Goal: Transaction & Acquisition: Purchase product/service

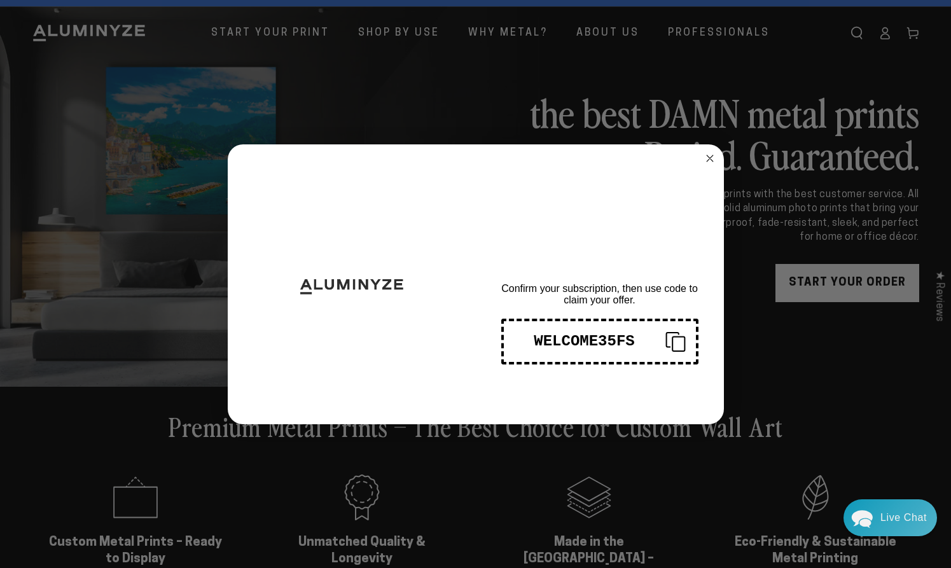
drag, startPoint x: 634, startPoint y: 341, endPoint x: 538, endPoint y: 339, distance: 96.1
click at [538, 339] on div "WELCOME35FS" at bounding box center [584, 341] width 141 height 17
drag, startPoint x: 639, startPoint y: 342, endPoint x: 535, endPoint y: 335, distance: 104.0
click at [535, 335] on div "WELCOME35FS" at bounding box center [584, 341] width 141 height 17
drag, startPoint x: 711, startPoint y: 158, endPoint x: 671, endPoint y: 202, distance: 58.6
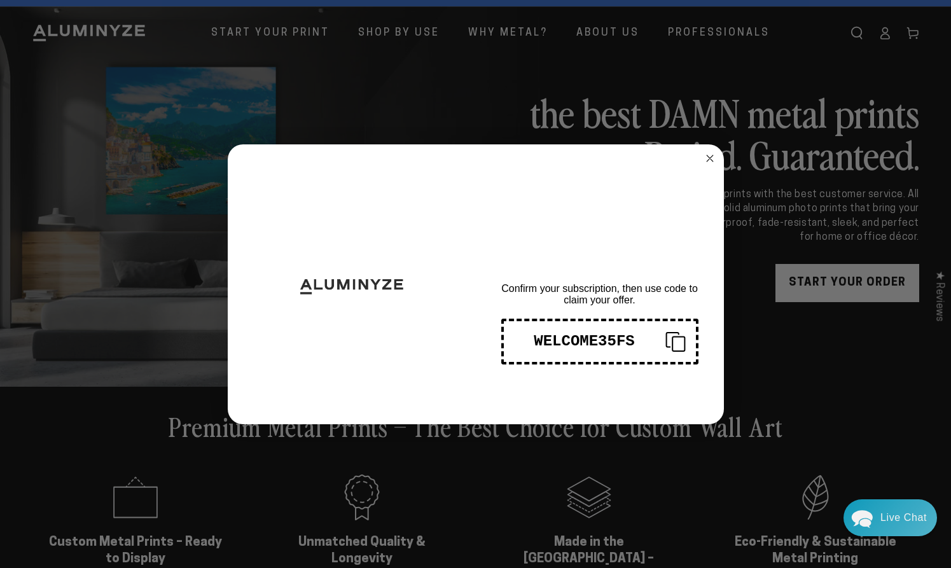
click at [710, 159] on circle "Close dialog" at bounding box center [710, 158] width 15 height 15
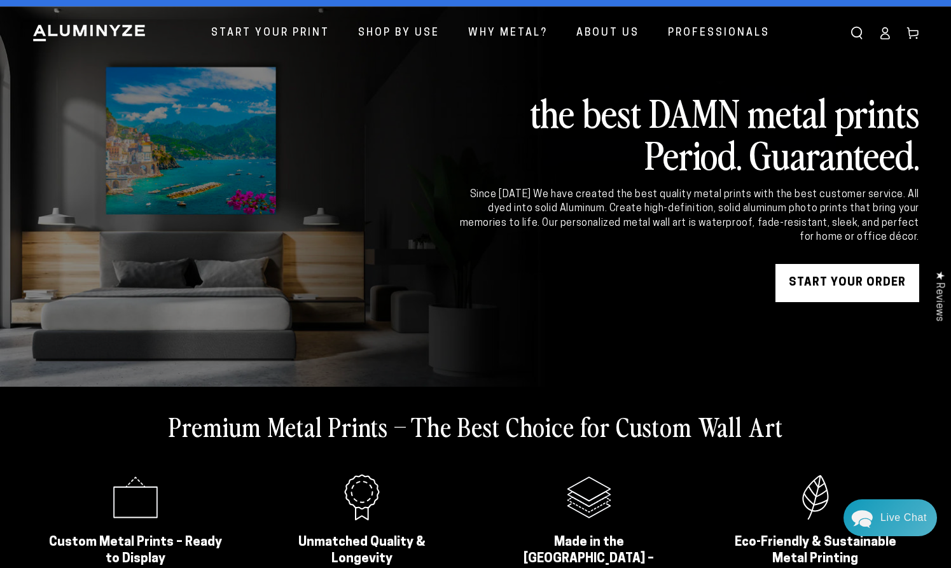
click at [819, 279] on link "START YOUR Order" at bounding box center [848, 283] width 144 height 38
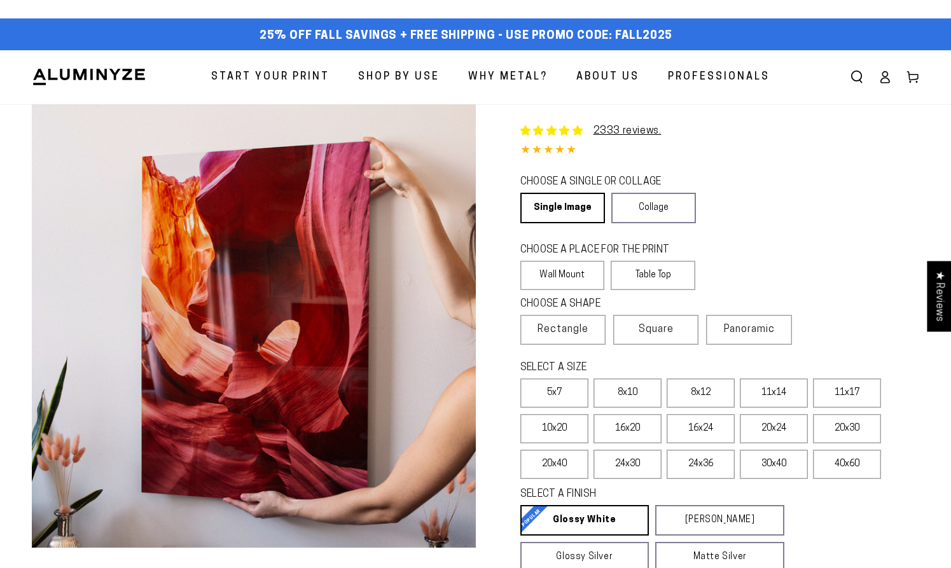
select select "**********"
click at [591, 212] on link "Single Image" at bounding box center [562, 208] width 83 height 31
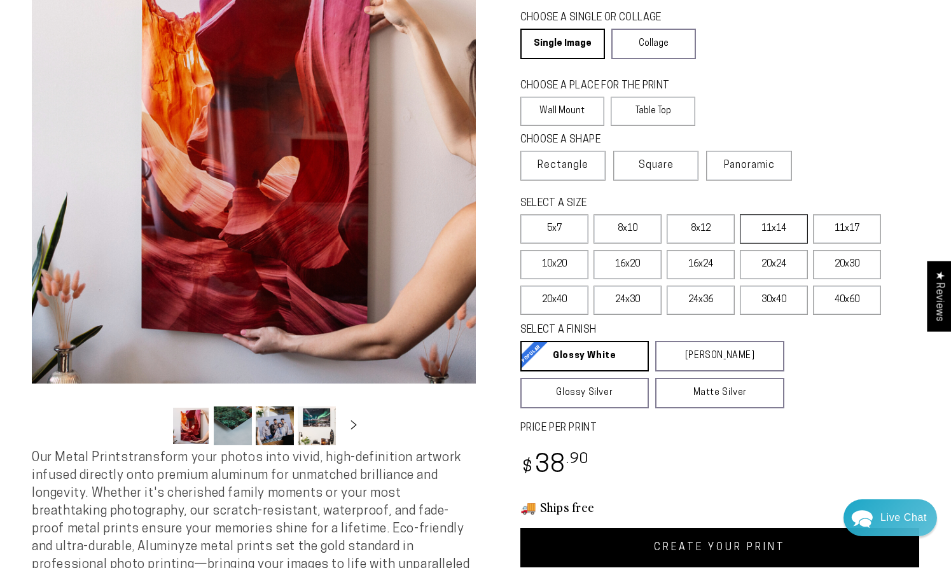
scroll to position [170, 0]
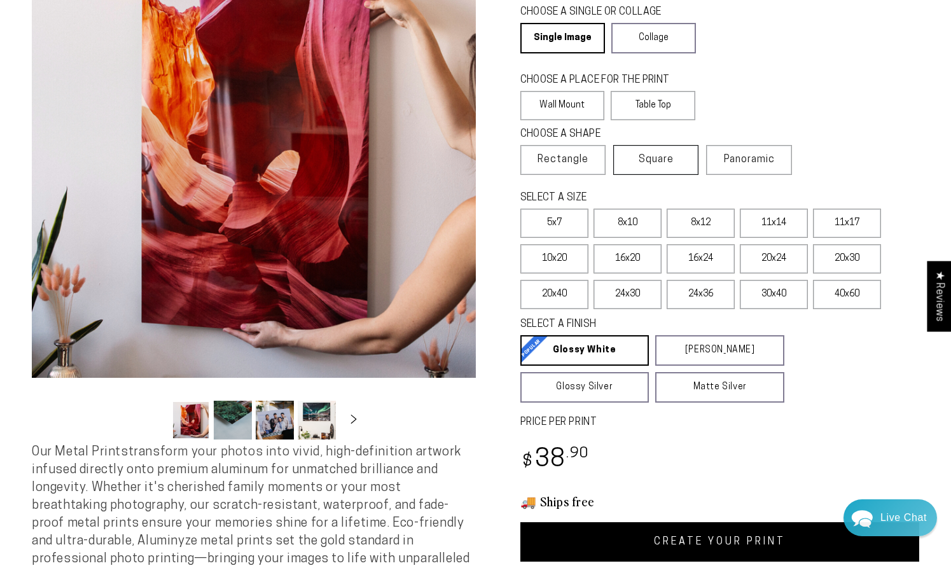
click at [662, 160] on span "Square" at bounding box center [656, 159] width 35 height 15
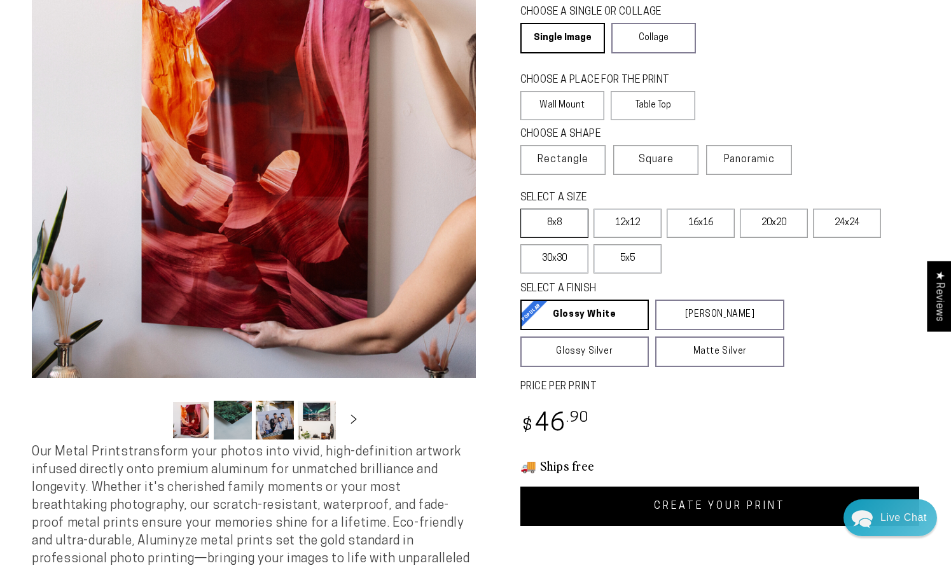
click at [564, 226] on label "8x8" at bounding box center [555, 223] width 68 height 29
click at [629, 222] on label "12x12" at bounding box center [628, 223] width 68 height 29
click at [554, 220] on label "8x8" at bounding box center [555, 223] width 68 height 29
click at [581, 171] on label "Rectangle" at bounding box center [563, 160] width 85 height 30
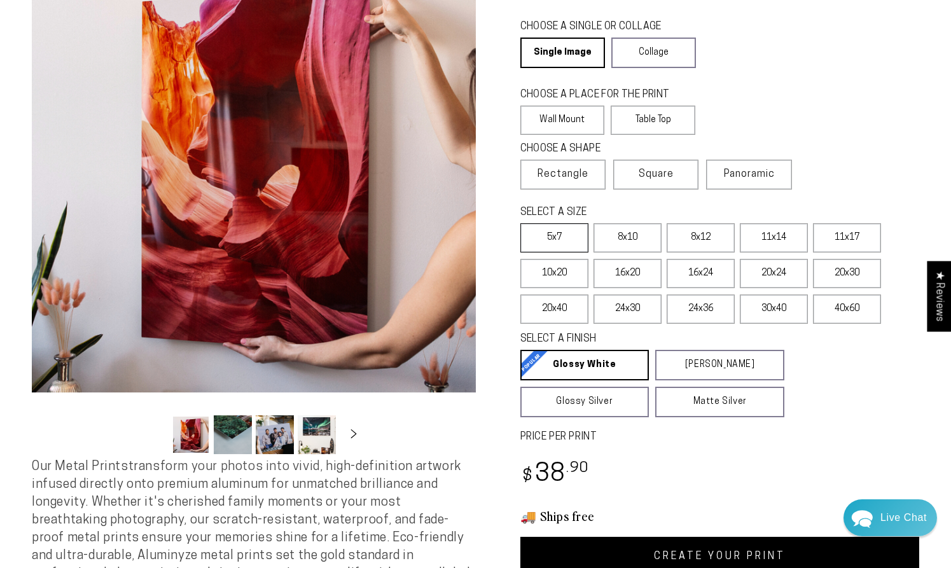
scroll to position [158, 0]
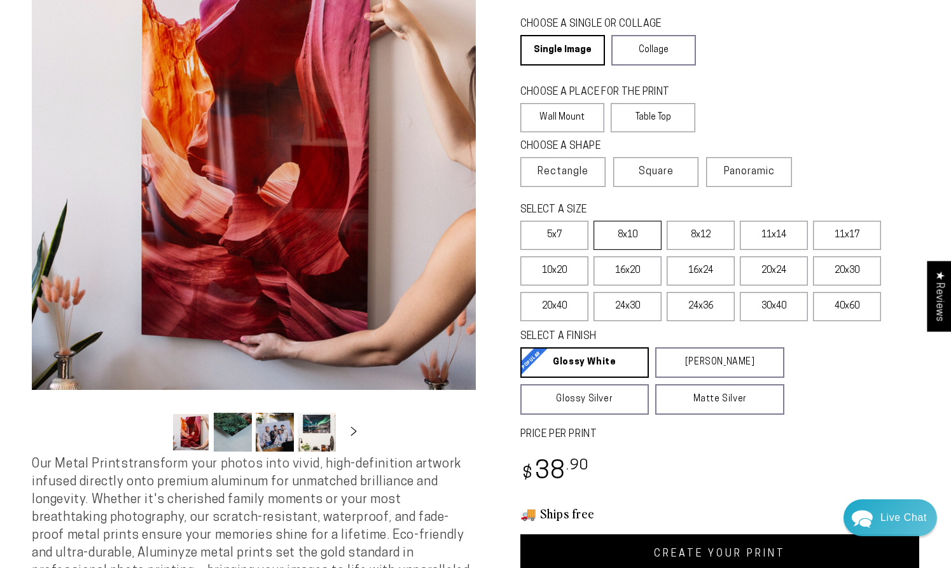
click at [638, 242] on label "8x10" at bounding box center [628, 235] width 68 height 29
click at [653, 179] on span "Square" at bounding box center [656, 171] width 35 height 15
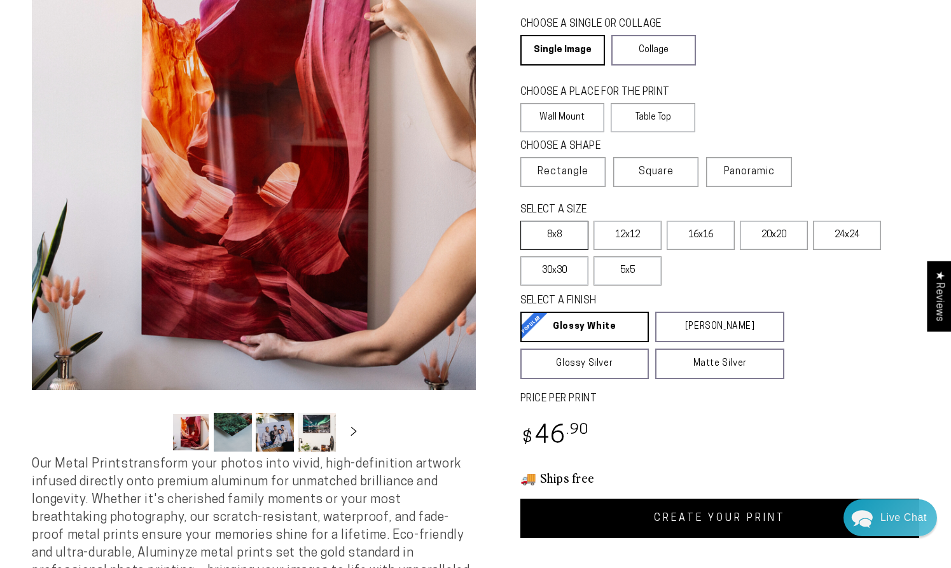
click at [564, 239] on label "8x8" at bounding box center [555, 235] width 68 height 29
click at [558, 179] on span "Rectangle" at bounding box center [563, 171] width 51 height 15
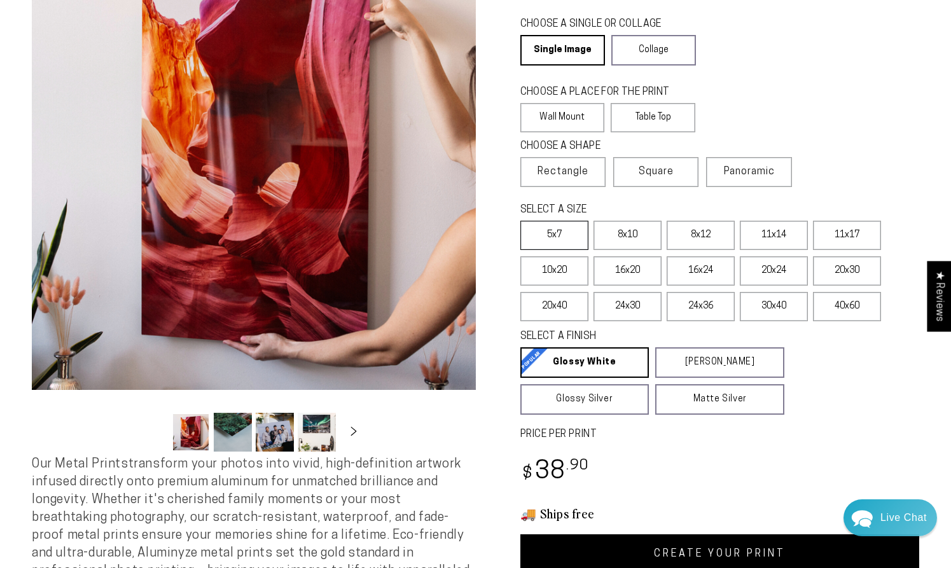
click at [556, 234] on label "5x7" at bounding box center [555, 235] width 68 height 29
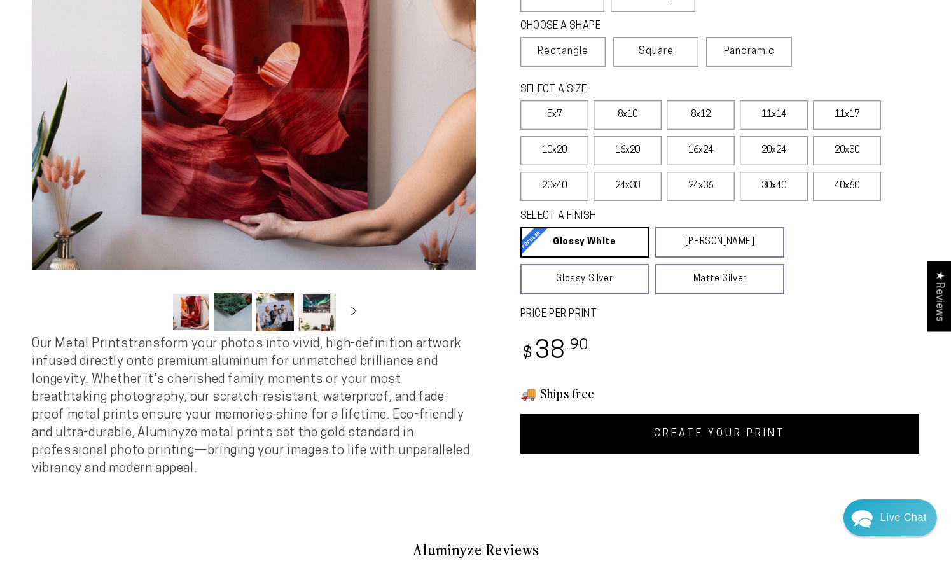
scroll to position [278, 0]
click at [713, 437] on link "CREATE YOUR PRINT" at bounding box center [721, 433] width 400 height 39
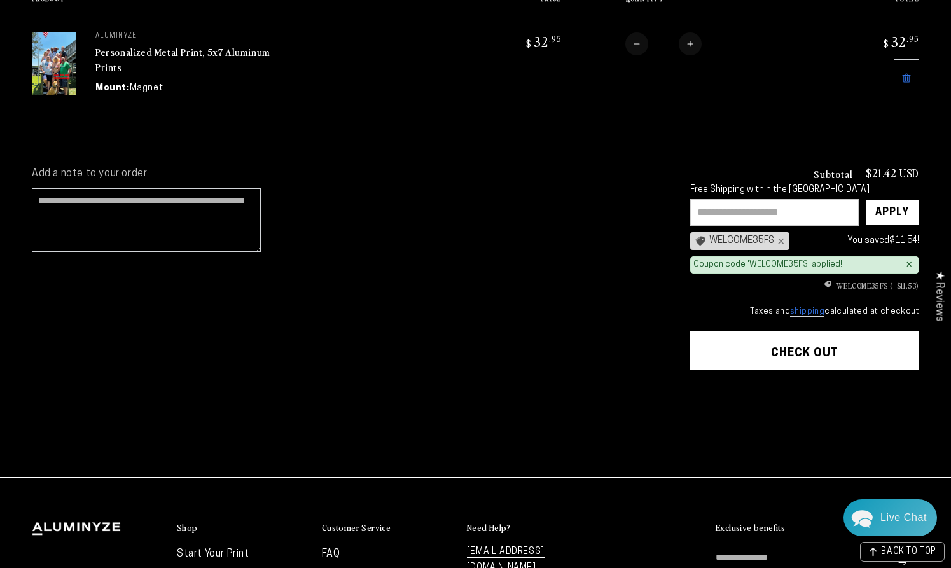
scroll to position [197, 0]
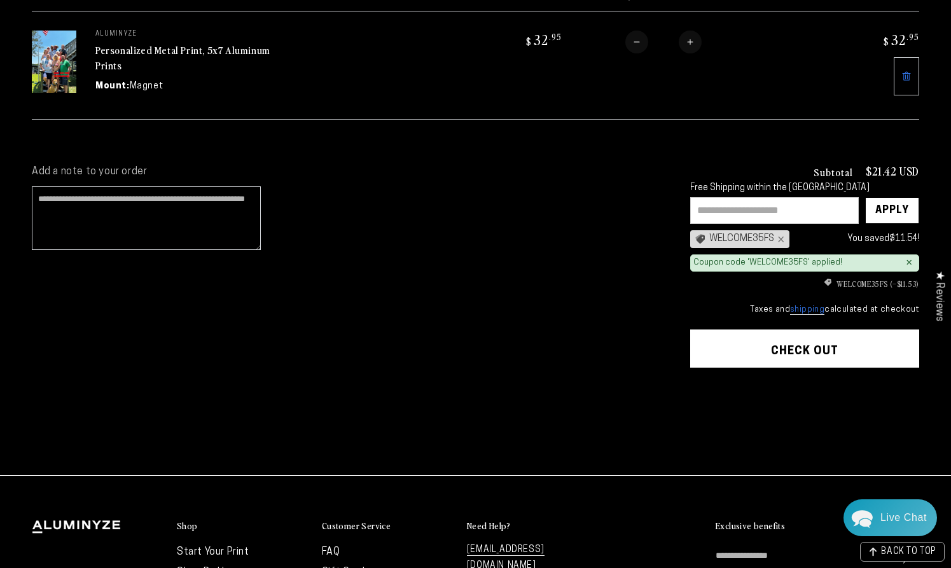
click at [816, 346] on button "Check out" at bounding box center [804, 349] width 229 height 38
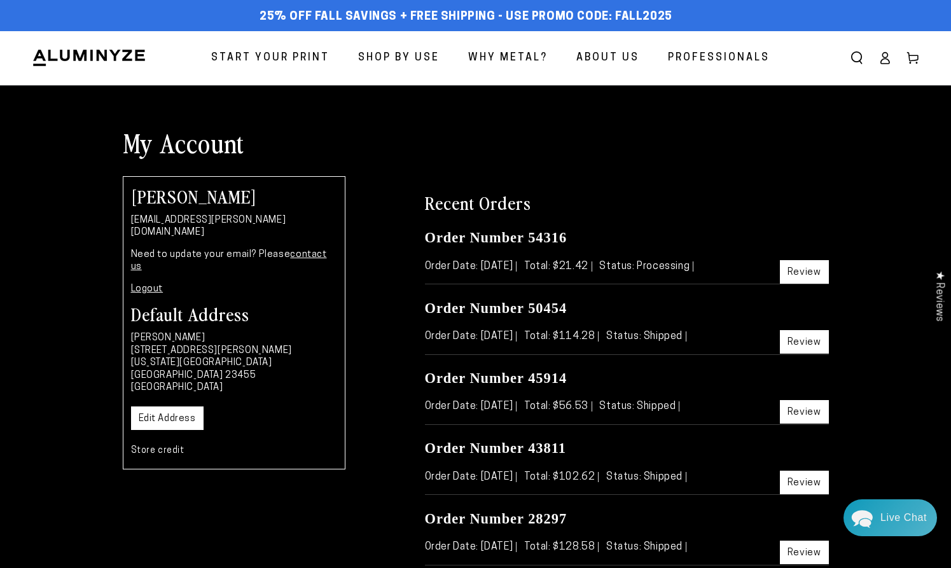
click at [883, 57] on ellipse at bounding box center [885, 55] width 5 height 5
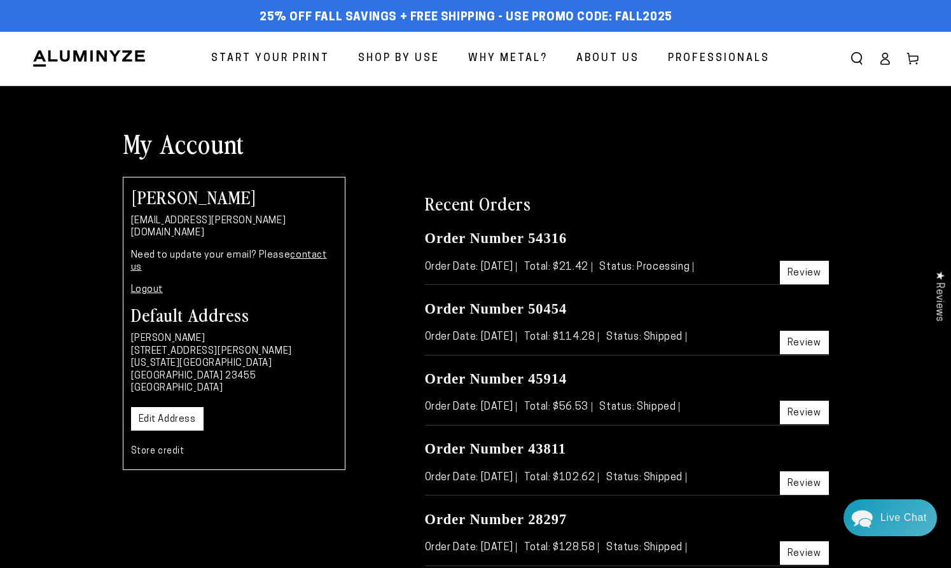
click at [883, 62] on icon at bounding box center [885, 58] width 13 height 13
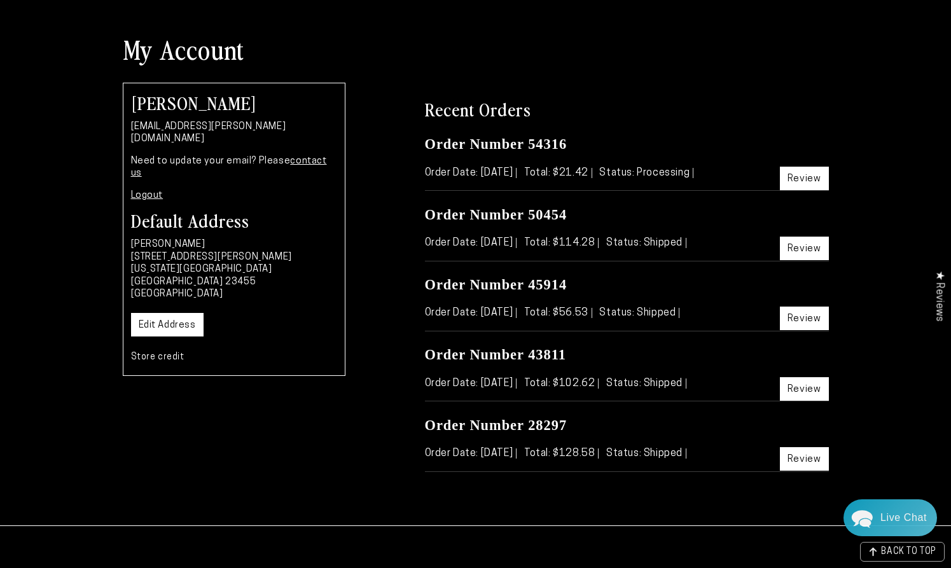
scroll to position [96, 0]
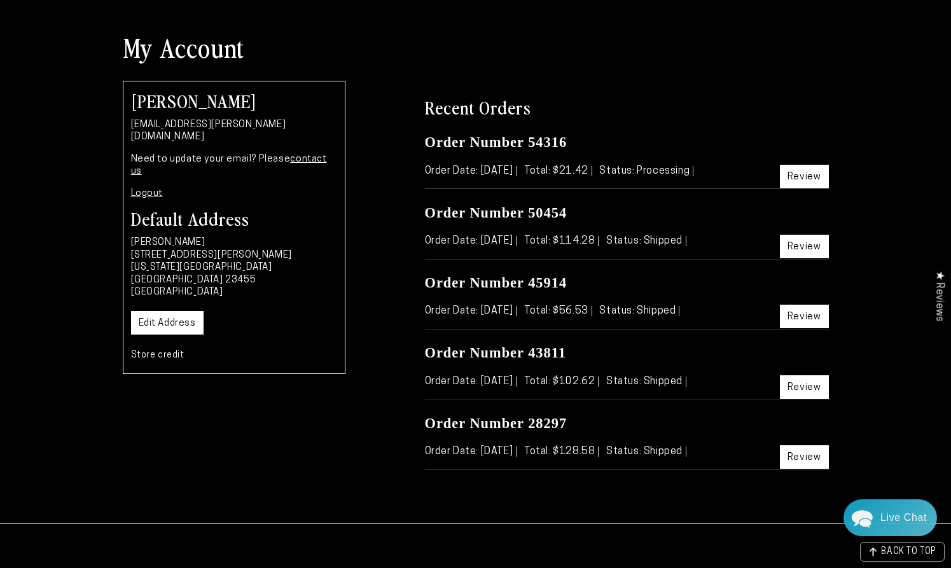
click at [161, 311] on link "Edit Address" at bounding box center [167, 323] width 73 height 24
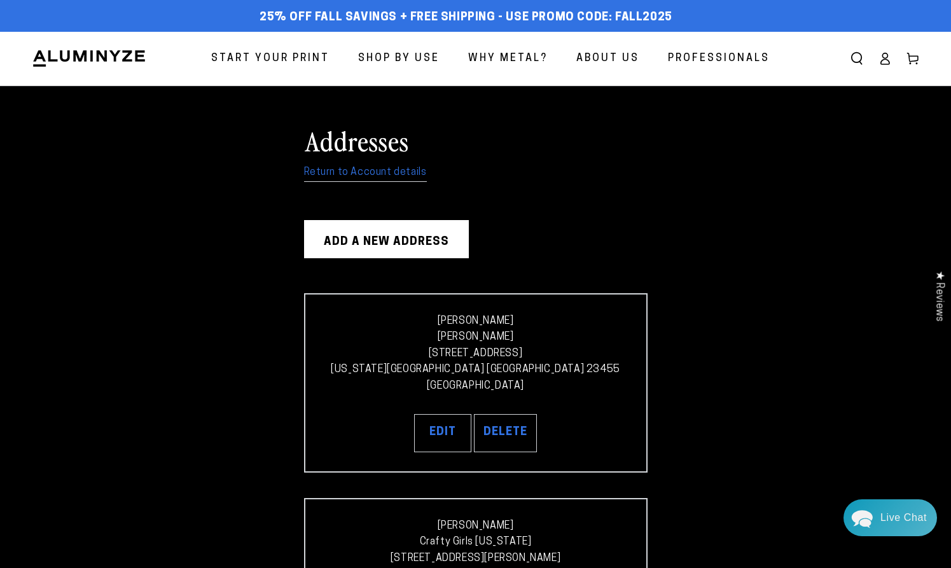
click at [330, 170] on link "Return to Account details" at bounding box center [365, 173] width 123 height 18
